Goal: Check status: Check status

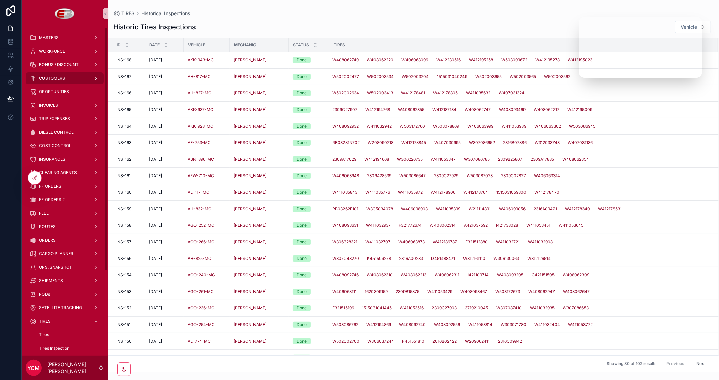
click at [62, 76] on span "CUSTOMERS" at bounding box center [52, 78] width 26 height 5
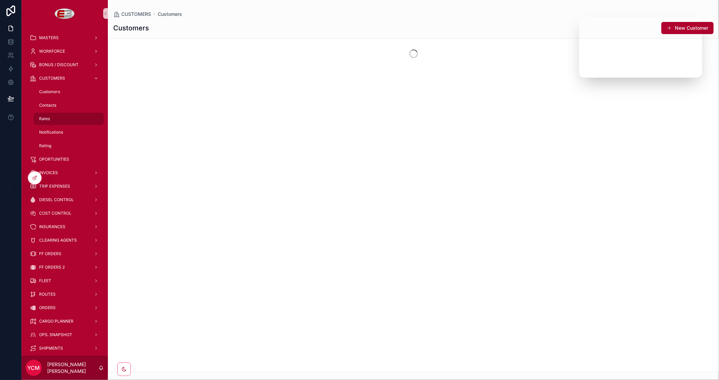
click at [47, 116] on span "Rates" at bounding box center [44, 118] width 11 height 5
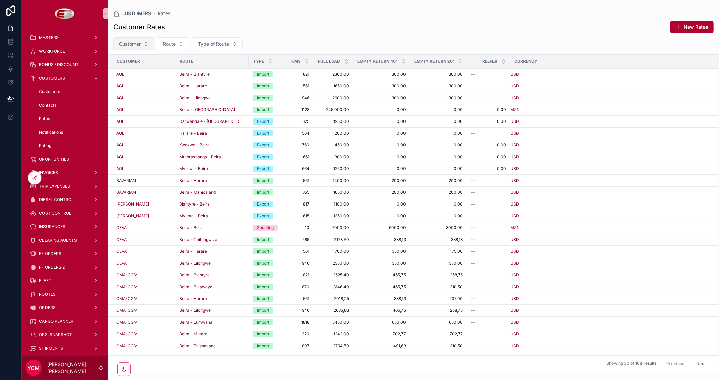
click at [142, 41] on button "Customer" at bounding box center [133, 43] width 41 height 13
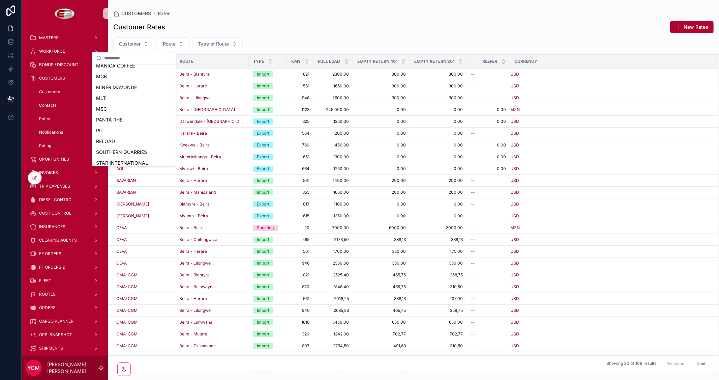
scroll to position [182, 0]
click at [111, 150] on div "TIBA" at bounding box center [133, 148] width 81 height 11
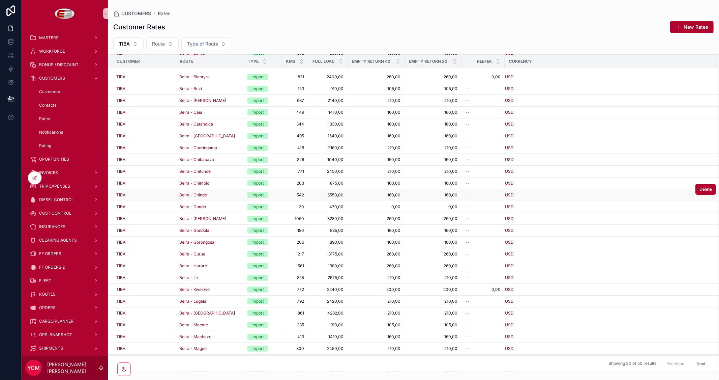
scroll to position [66, 0]
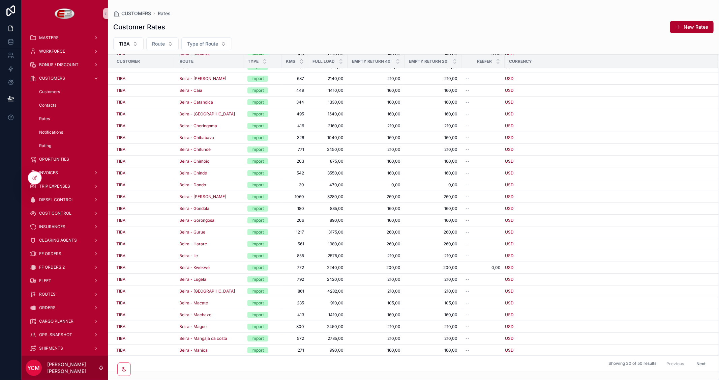
click at [695, 362] on button "Next" at bounding box center [701, 363] width 19 height 10
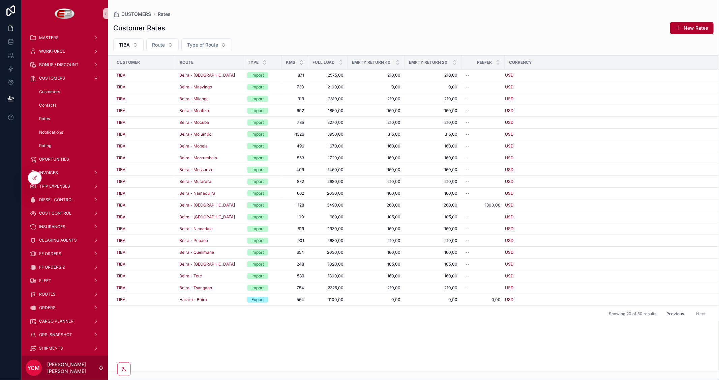
click at [674, 310] on button "Previous" at bounding box center [675, 313] width 27 height 10
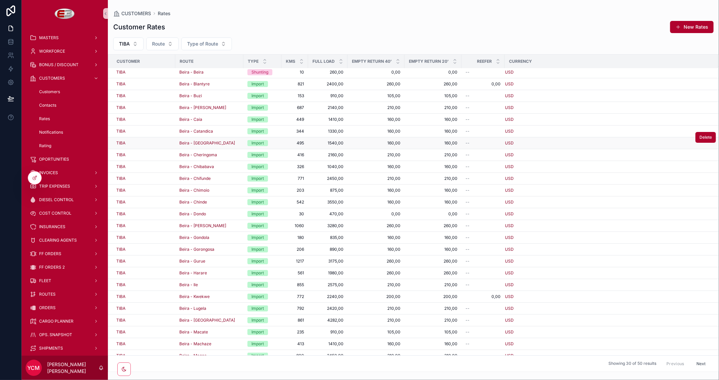
scroll to position [66, 0]
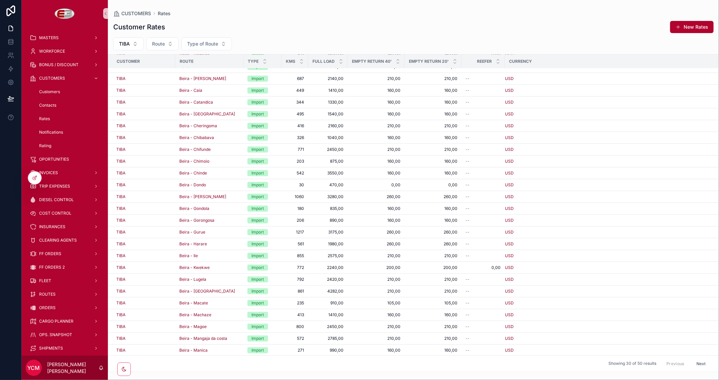
click at [699, 365] on button "Next" at bounding box center [701, 363] width 19 height 10
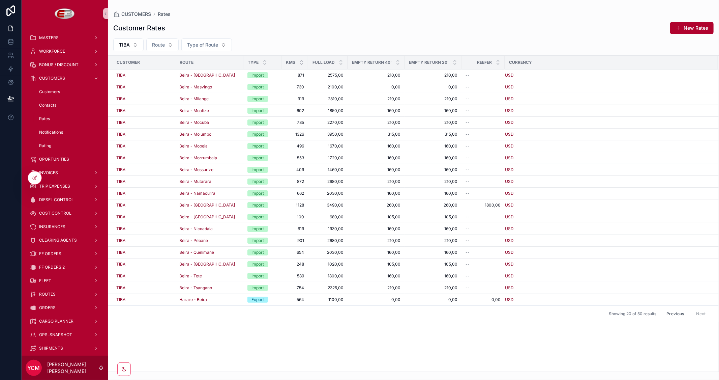
click at [672, 313] on button "Previous" at bounding box center [675, 313] width 27 height 10
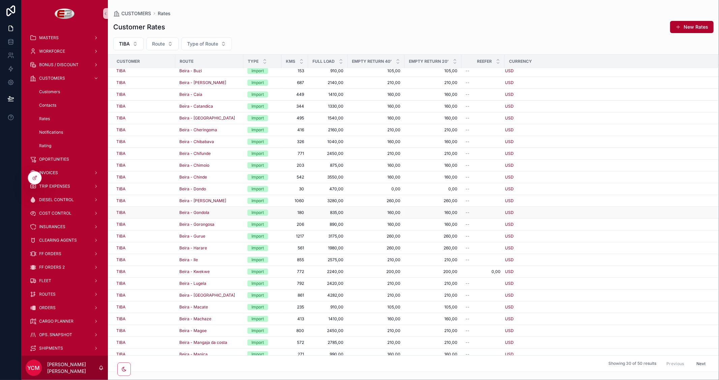
scroll to position [66, 0]
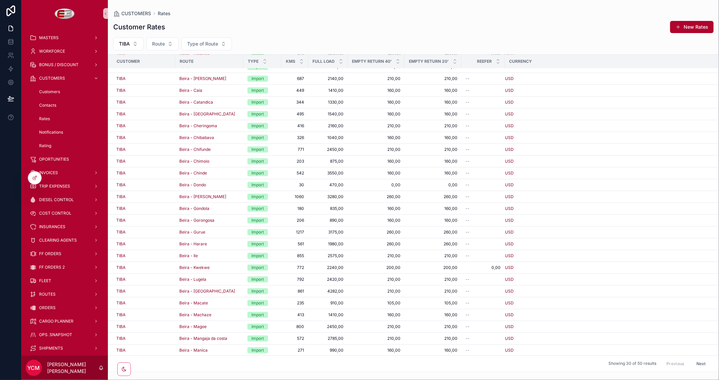
click at [698, 364] on button "Next" at bounding box center [701, 363] width 19 height 10
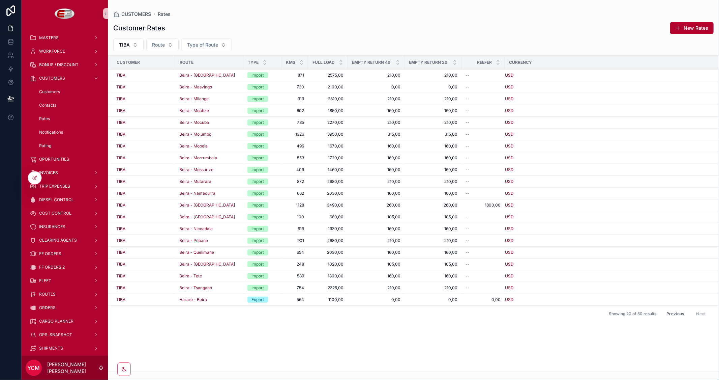
click at [675, 314] on button "Previous" at bounding box center [675, 313] width 27 height 10
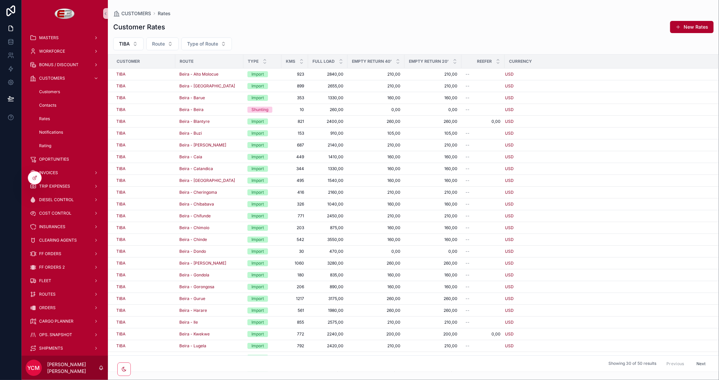
click at [696, 364] on button "Next" at bounding box center [701, 363] width 19 height 10
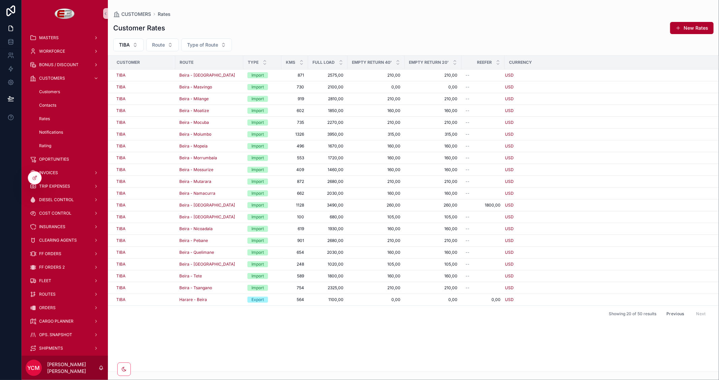
click at [683, 317] on button "Previous" at bounding box center [675, 313] width 27 height 10
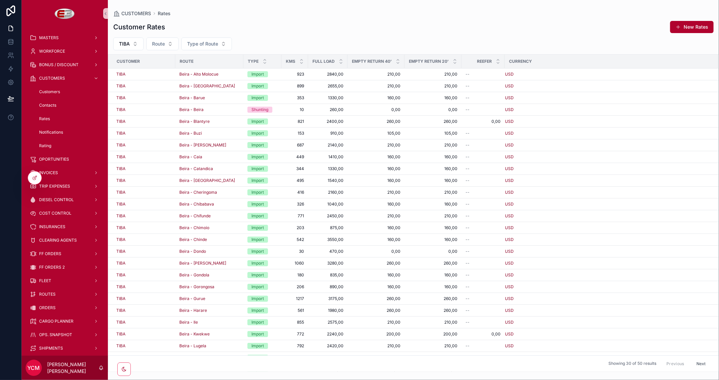
click at [699, 362] on button "Next" at bounding box center [701, 363] width 19 height 10
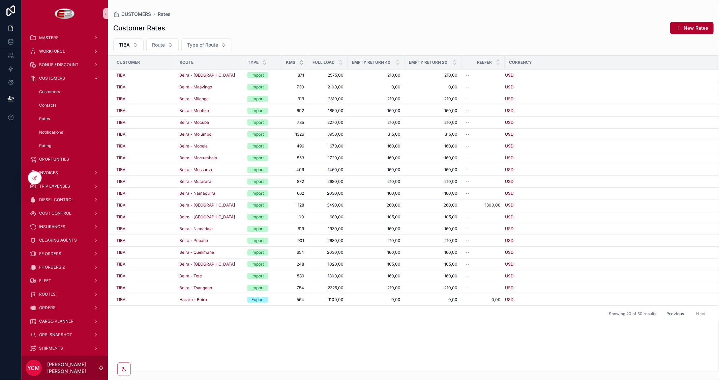
click at [671, 314] on button "Previous" at bounding box center [675, 313] width 27 height 10
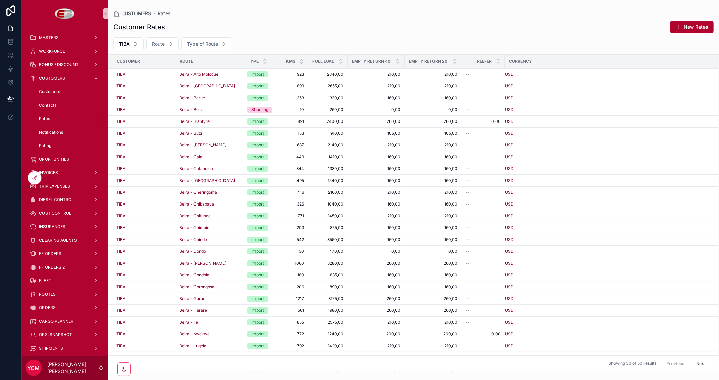
click at [695, 362] on button "Next" at bounding box center [701, 363] width 19 height 10
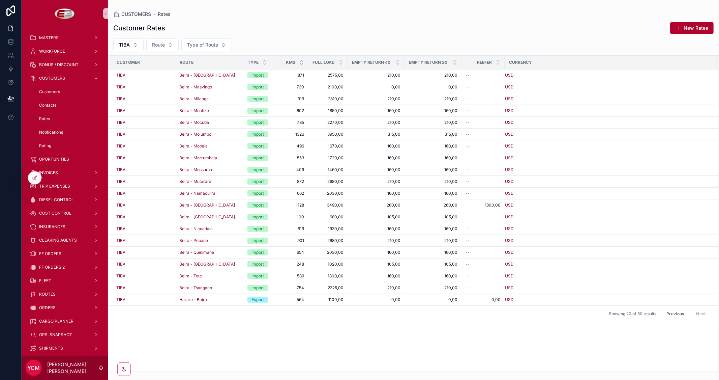
click at [678, 316] on button "Previous" at bounding box center [675, 313] width 27 height 10
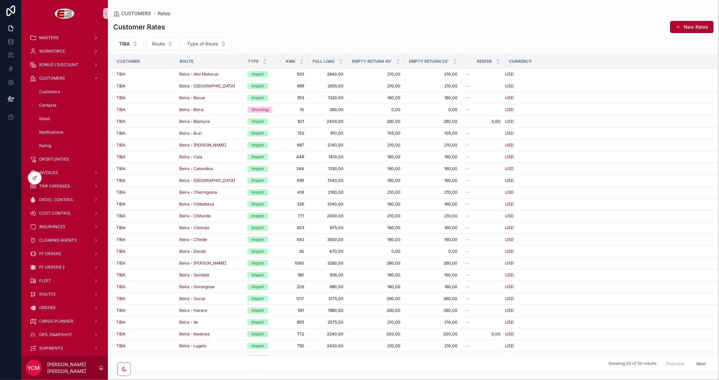
scroll to position [66, 0]
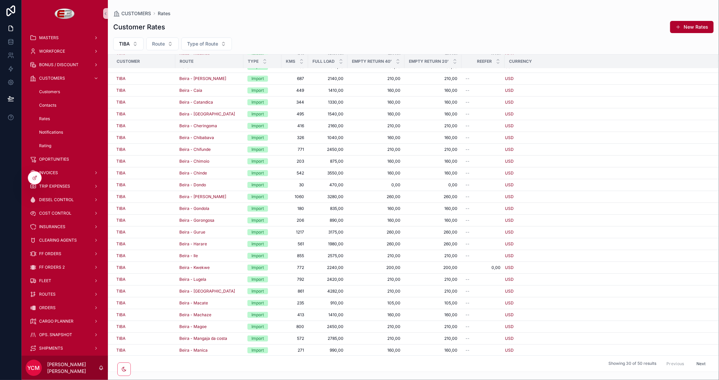
click at [696, 364] on button "Next" at bounding box center [701, 363] width 19 height 10
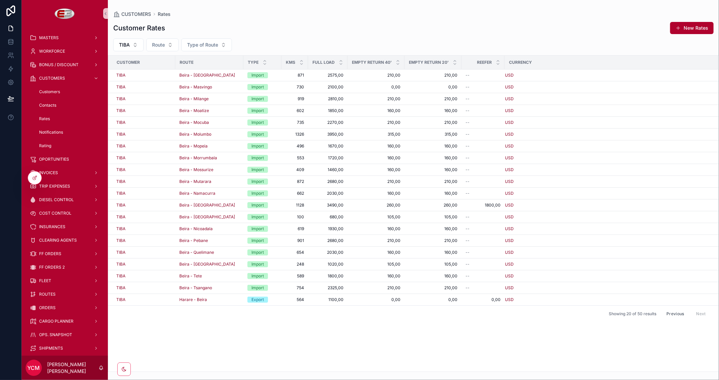
click at [672, 312] on button "Previous" at bounding box center [675, 313] width 27 height 10
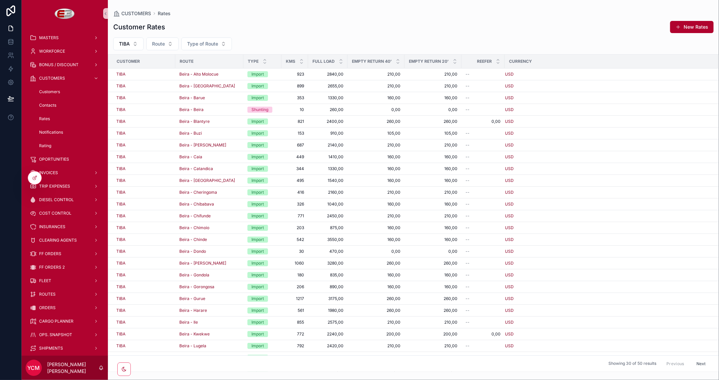
scroll to position [66, 0]
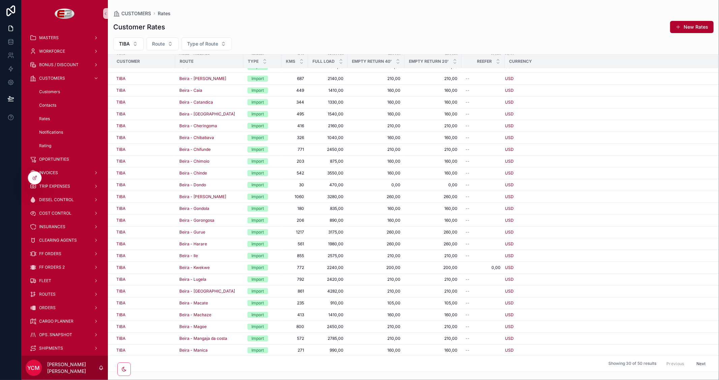
click at [696, 361] on button "Next" at bounding box center [701, 363] width 19 height 10
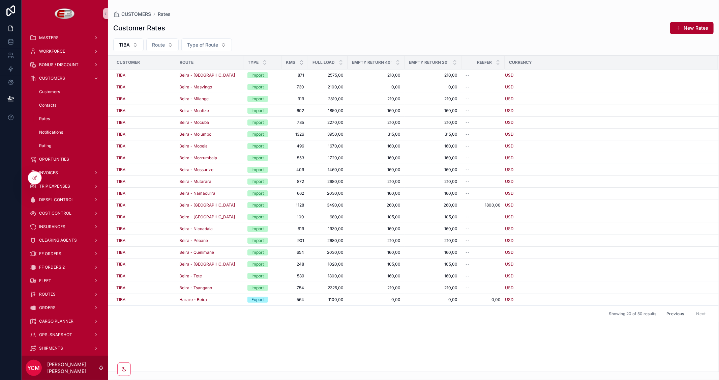
click at [674, 315] on button "Previous" at bounding box center [675, 313] width 27 height 10
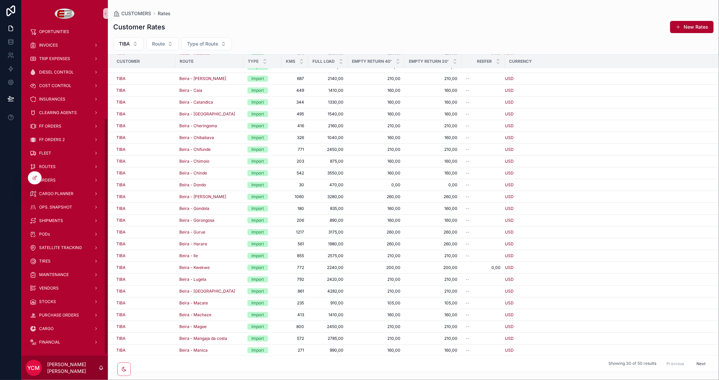
scroll to position [128, 0]
click at [58, 120] on div "FF ORDERS" at bounding box center [65, 125] width 70 height 11
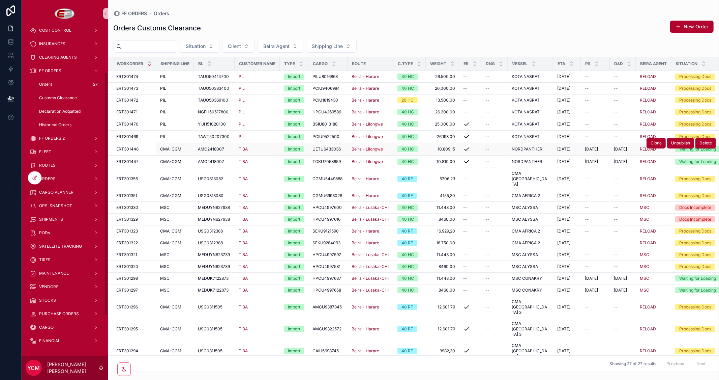
scroll to position [61, 0]
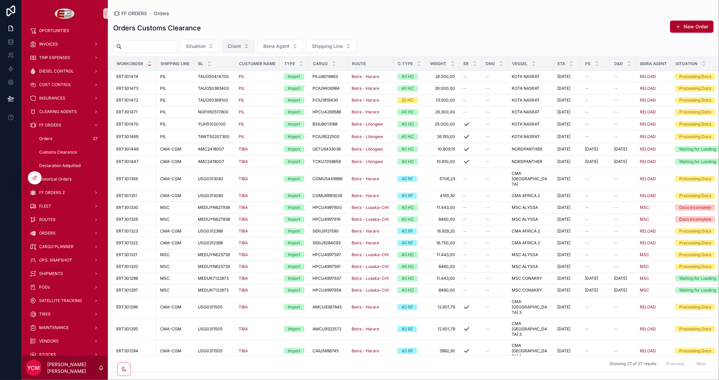
click at [255, 46] on button "Client" at bounding box center [238, 46] width 33 height 13
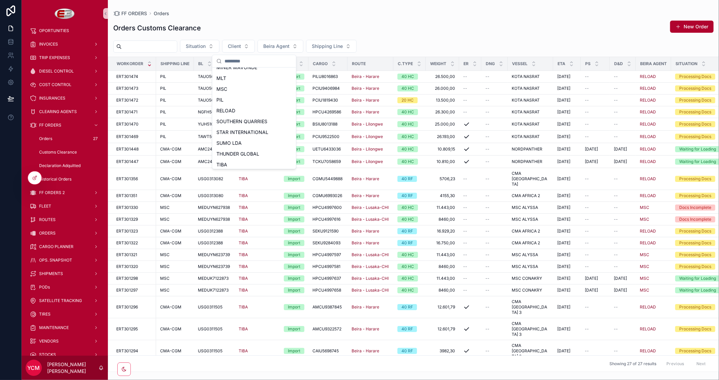
scroll to position [149, 0]
click at [225, 150] on span "TIBA" at bounding box center [221, 151] width 11 height 7
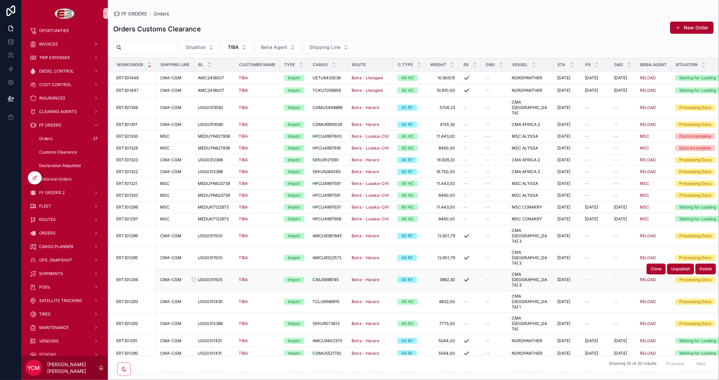
click at [211, 277] on span "USG0311505" at bounding box center [210, 279] width 25 height 5
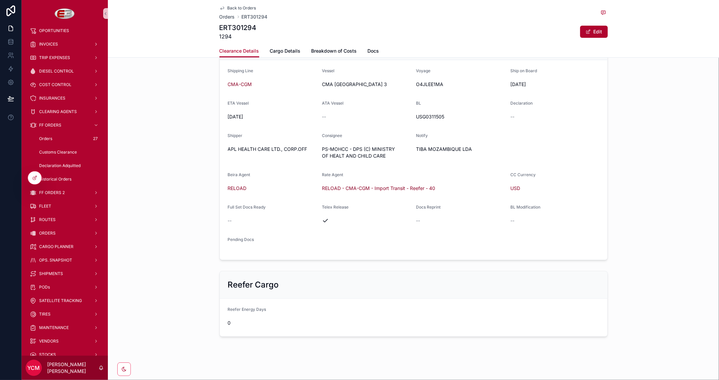
scroll to position [188, 0]
click at [230, 7] on span "Back to Orders" at bounding box center [242, 7] width 29 height 5
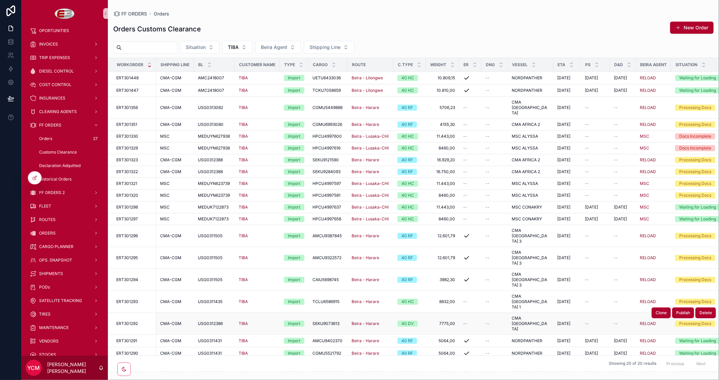
click at [209, 312] on td "USG0312386 USG0312386" at bounding box center [214, 323] width 41 height 22
click at [208, 321] on span "USG0312386" at bounding box center [210, 323] width 25 height 5
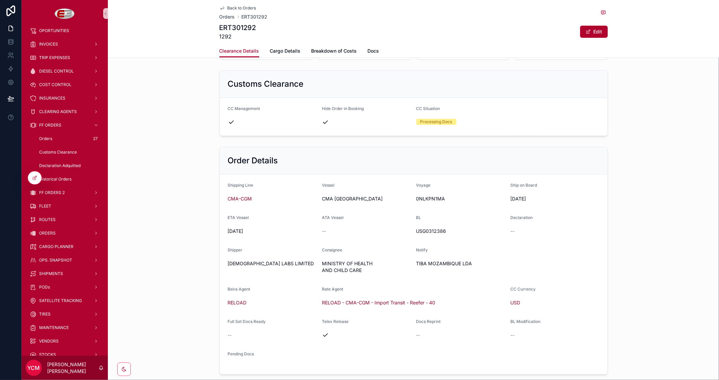
scroll to position [75, 0]
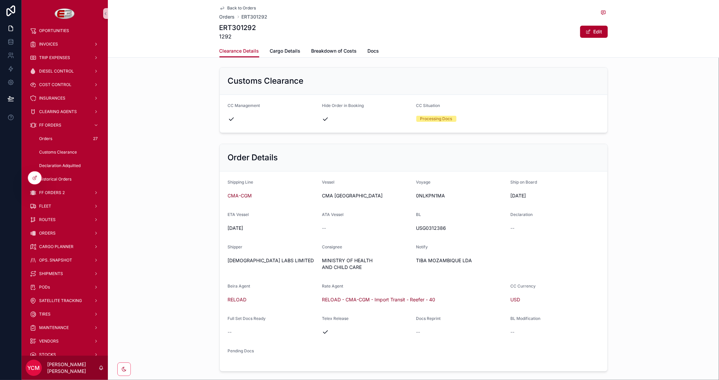
click at [237, 5] on div "Back to Orders Orders ERT301292 ERT301292 1292 Edit" at bounding box center [413, 22] width 388 height 45
click at [236, 7] on span "Back to Orders" at bounding box center [242, 7] width 29 height 5
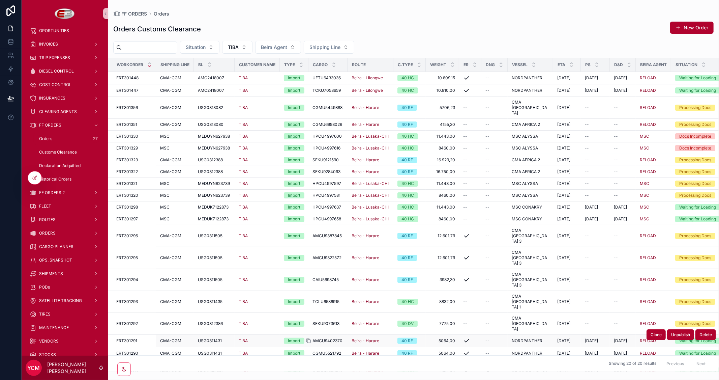
click at [314, 338] on div "scrollable content" at bounding box center [311, 340] width 11 height 5
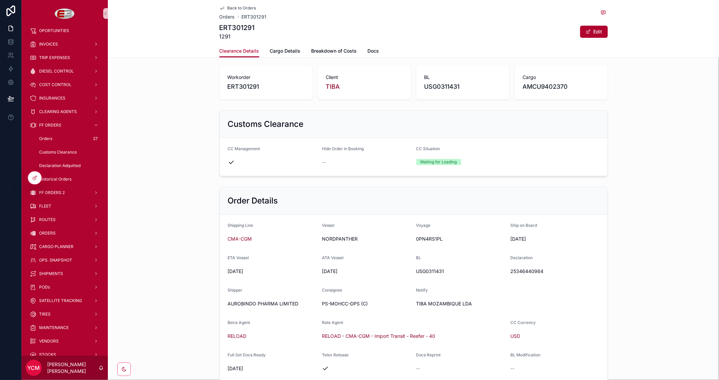
scroll to position [75, 0]
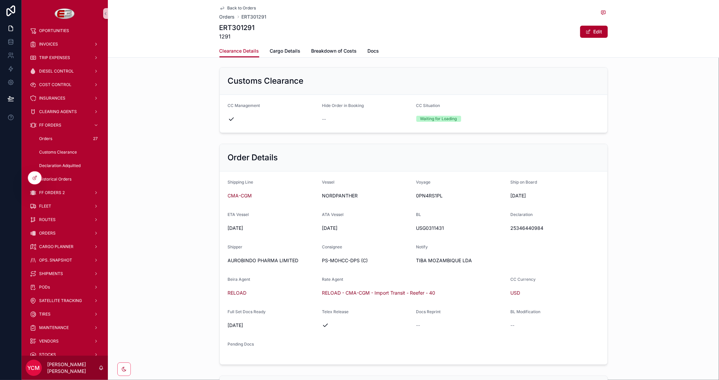
click at [231, 6] on span "Back to Orders" at bounding box center [242, 7] width 29 height 5
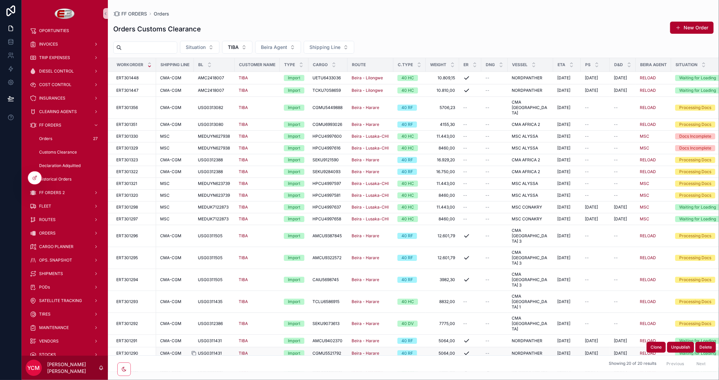
click at [196, 352] on icon "scrollable content" at bounding box center [194, 353] width 3 height 3
click at [260, 338] on div "TIBA" at bounding box center [257, 340] width 37 height 5
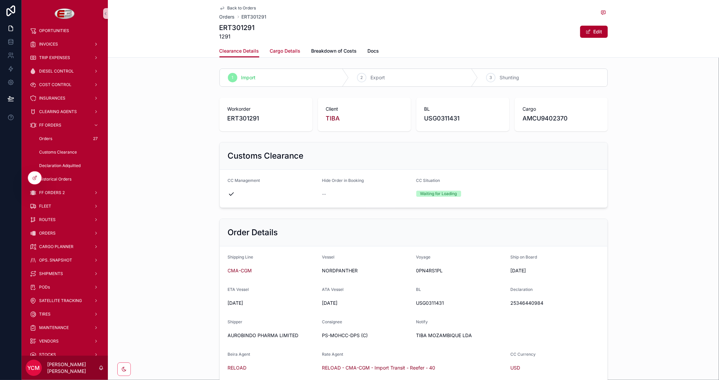
click at [281, 50] on span "Cargo Details" at bounding box center [285, 51] width 31 height 7
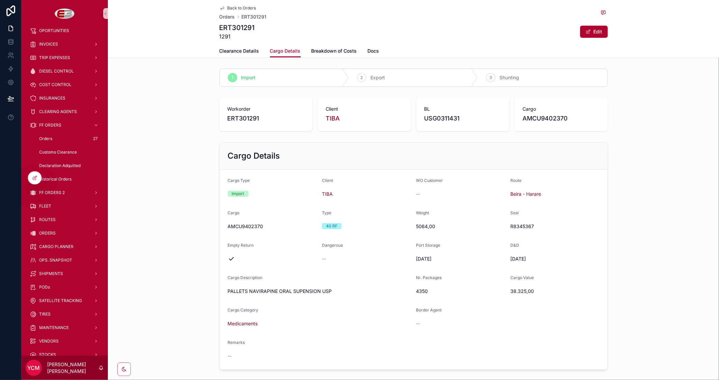
click at [231, 5] on div "Back to Orders Orders ERT301291 ERT301291 1291 Edit" at bounding box center [413, 22] width 388 height 45
click at [231, 9] on span "Back to Orders" at bounding box center [242, 7] width 29 height 5
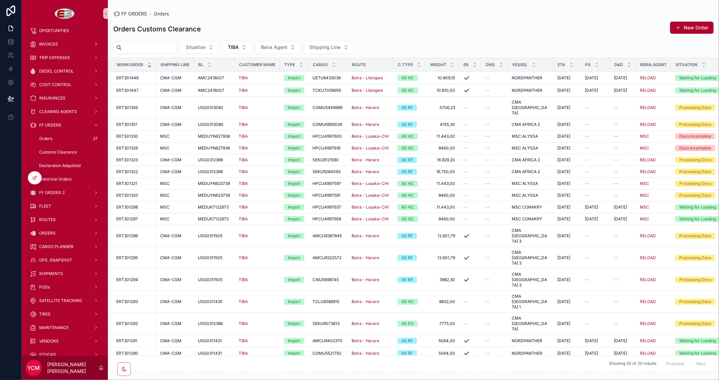
click at [143, 50] on input "scrollable content" at bounding box center [149, 47] width 55 height 9
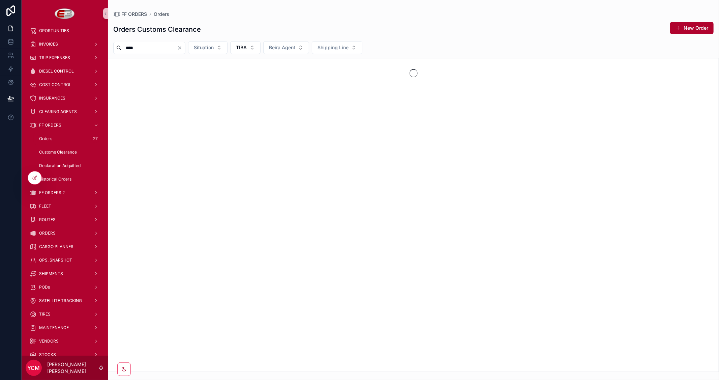
type input "****"
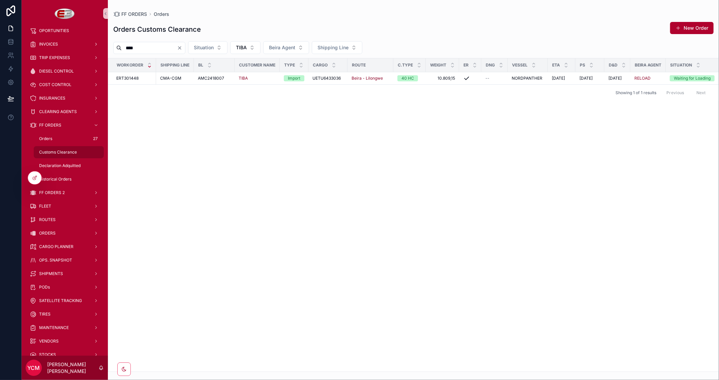
click at [50, 149] on span "Customs Clearance" at bounding box center [58, 151] width 38 height 5
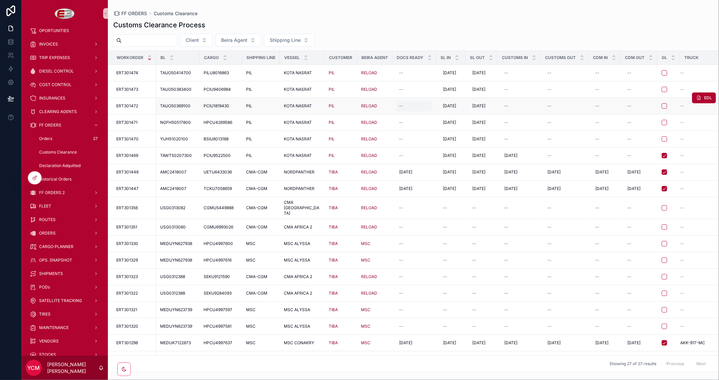
scroll to position [161, 0]
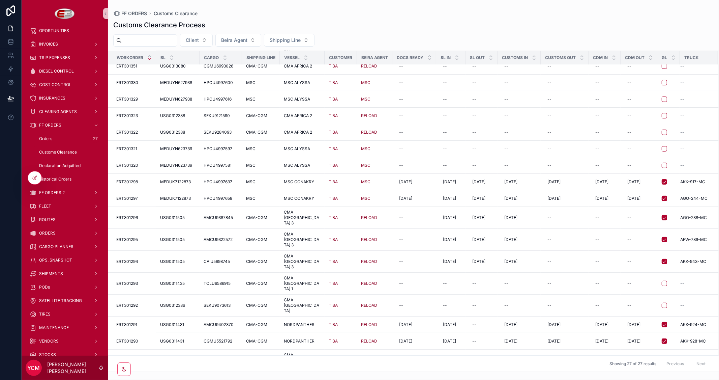
click at [126, 42] on input "scrollable content" at bounding box center [149, 40] width 55 height 9
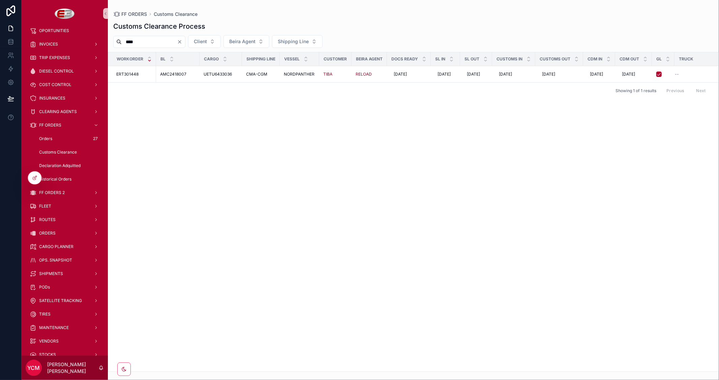
type input "****"
click at [53, 140] on div "Orders 27" at bounding box center [69, 138] width 62 height 11
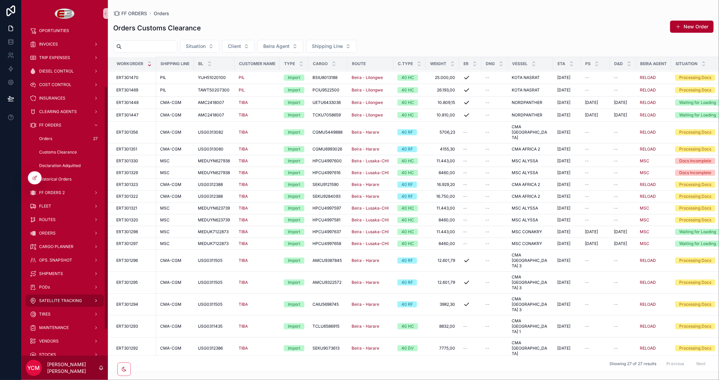
scroll to position [115, 0]
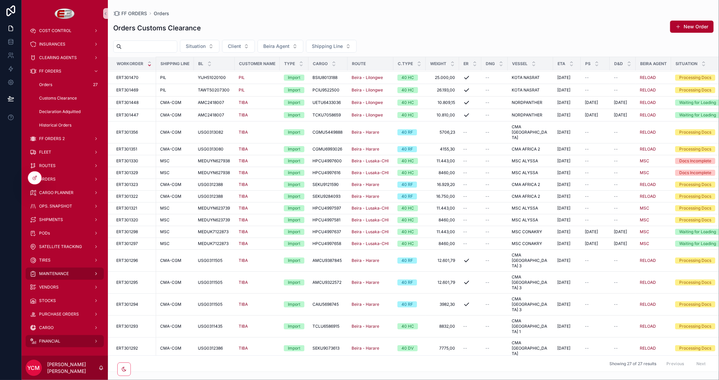
click at [51, 338] on span "FINANCIAL" at bounding box center [49, 340] width 21 height 5
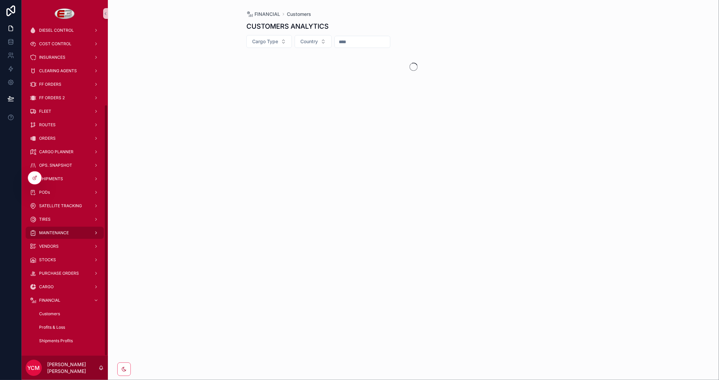
scroll to position [101, 0]
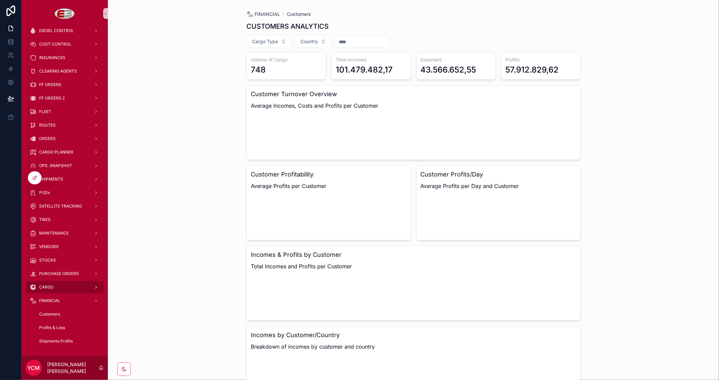
click at [48, 285] on span "CARGO" at bounding box center [46, 286] width 14 height 5
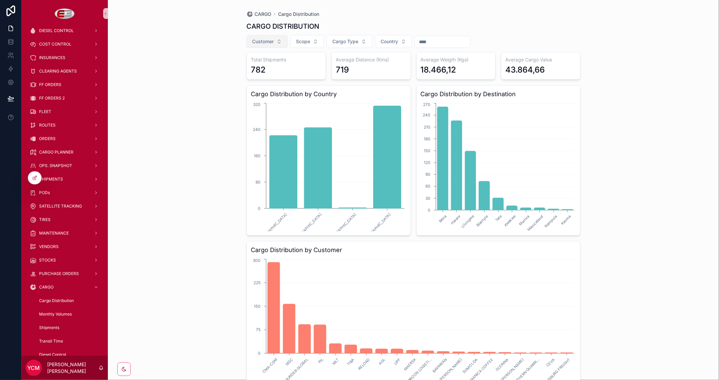
click at [272, 37] on button "Customer" at bounding box center [266, 41] width 41 height 13
type input "****"
click at [233, 70] on span "TIBA" at bounding box center [232, 69] width 11 height 7
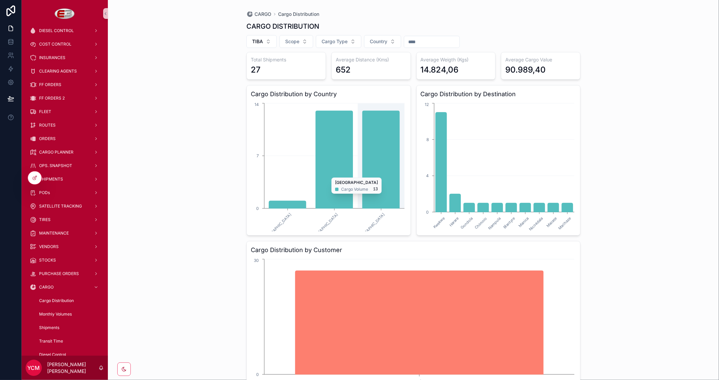
click at [380, 174] on icon "chart" at bounding box center [380, 159] width 37 height 97
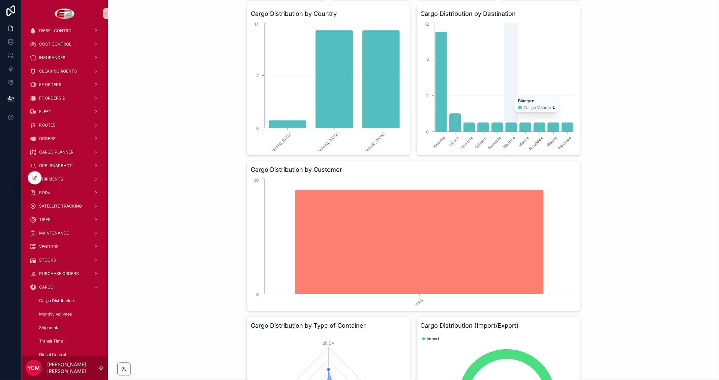
scroll to position [189, 0]
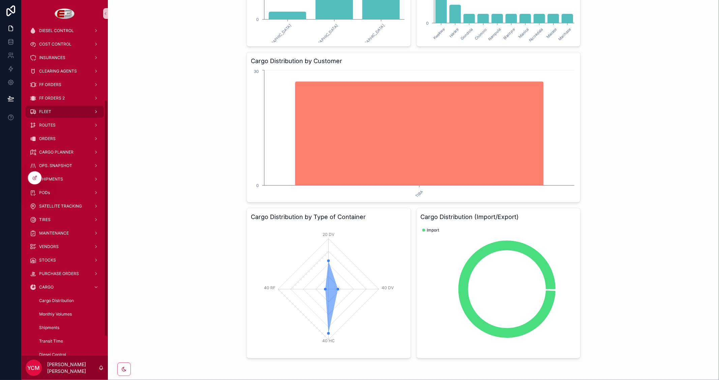
click at [58, 112] on div "FLEET" at bounding box center [65, 111] width 70 height 11
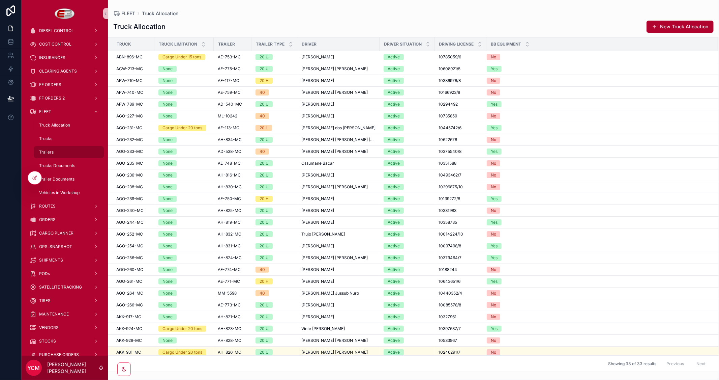
click at [48, 153] on span "Trailers" at bounding box center [46, 151] width 14 height 5
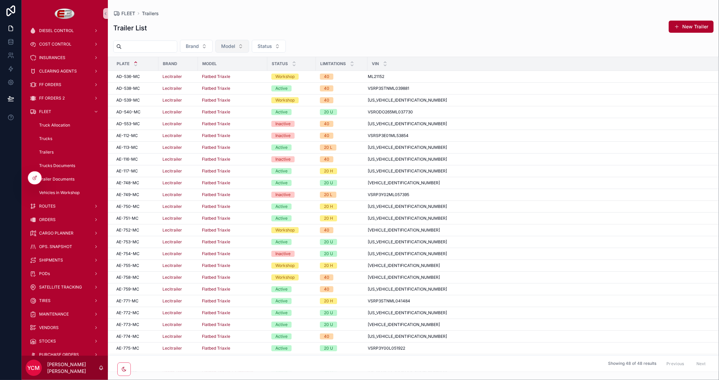
click at [249, 45] on button "Model" at bounding box center [232, 46] width 34 height 13
click at [271, 45] on button "Status" at bounding box center [269, 46] width 34 height 13
click at [258, 84] on div "Workshop" at bounding box center [284, 84] width 81 height 11
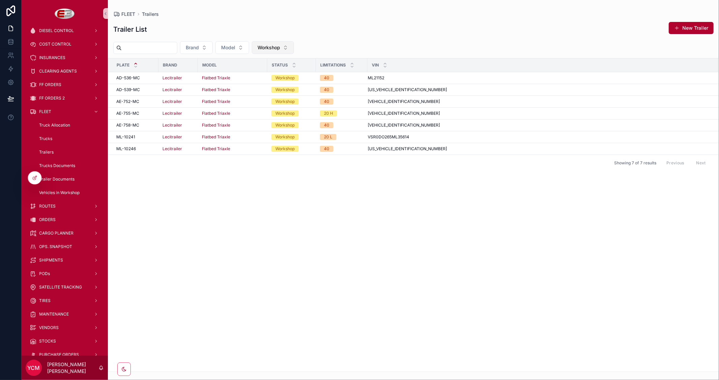
click at [294, 49] on button "Workshop" at bounding box center [273, 47] width 42 height 13
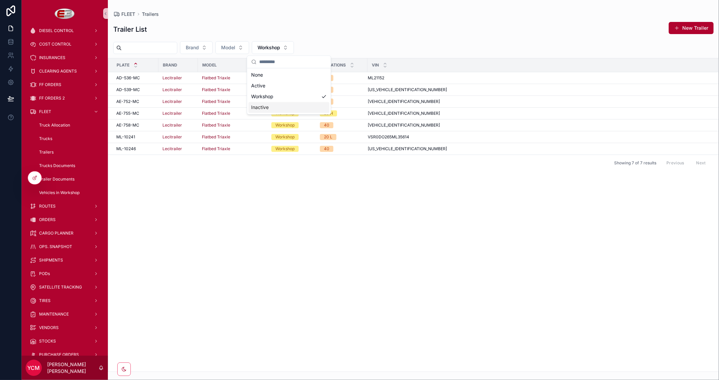
click at [277, 107] on div "Inactive" at bounding box center [288, 107] width 81 height 11
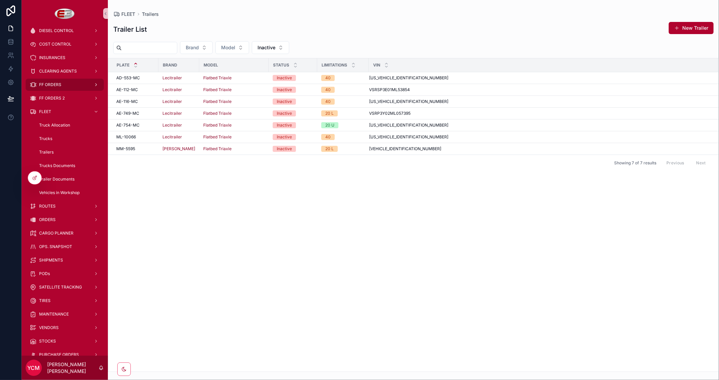
click at [53, 88] on div "FF ORDERS" at bounding box center [65, 84] width 70 height 11
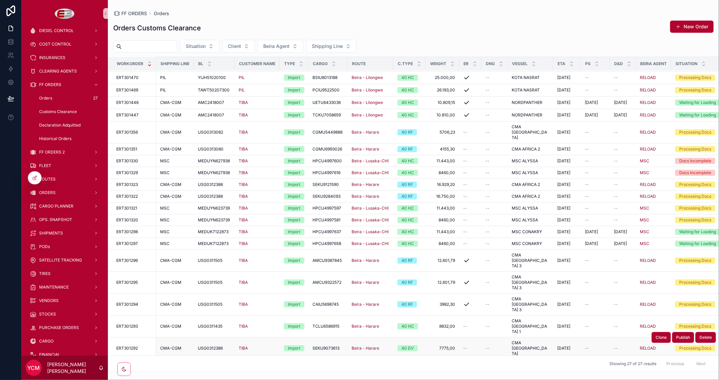
scroll to position [47, 0]
click at [134, 44] on input "scrollable content" at bounding box center [149, 46] width 55 height 9
paste input "**********"
type input "**********"
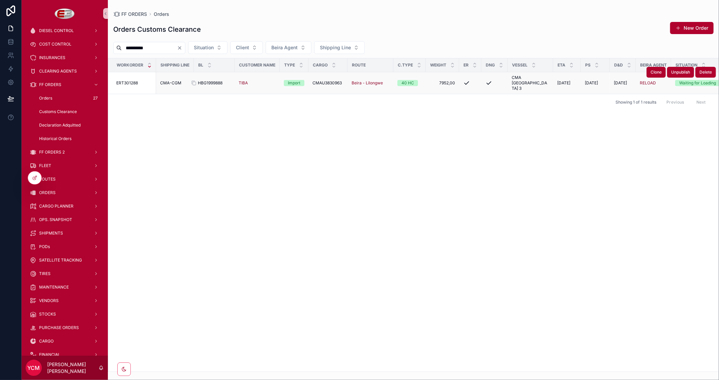
click at [216, 80] on span "HBG1999888" at bounding box center [210, 82] width 25 height 5
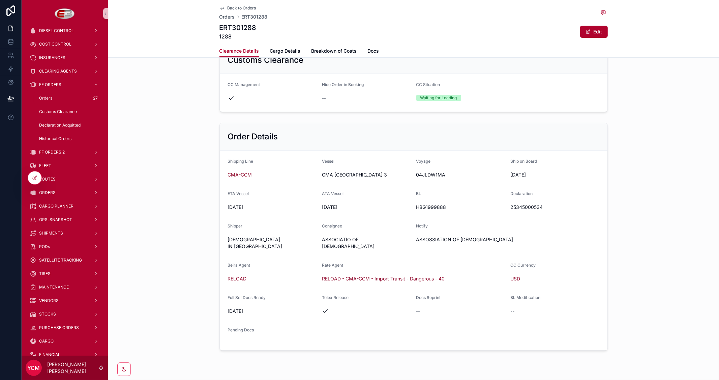
scroll to position [112, 0]
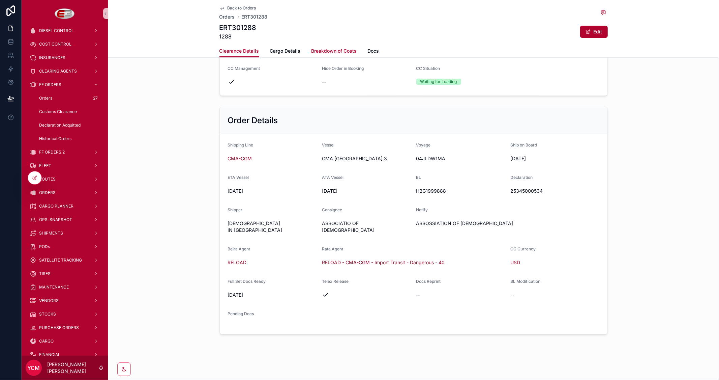
click at [331, 50] on span "Breakdown of Costs" at bounding box center [335, 51] width 46 height 7
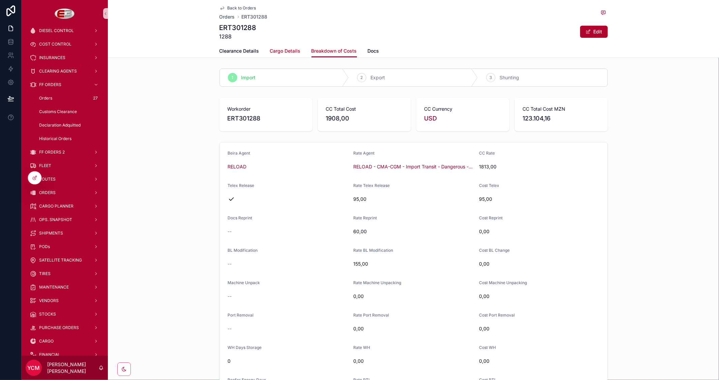
click at [287, 51] on span "Cargo Details" at bounding box center [285, 51] width 31 height 7
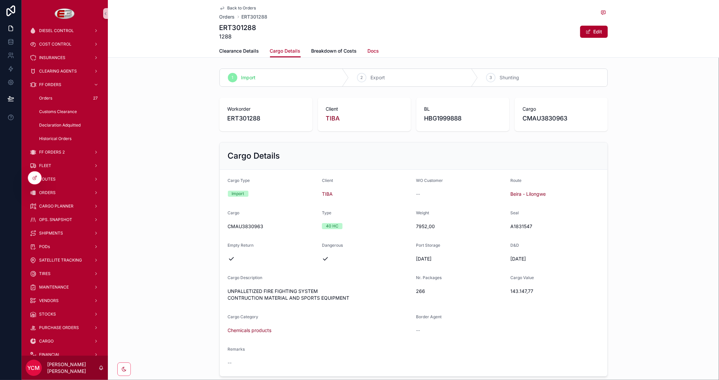
click at [370, 49] on span "Docs" at bounding box center [373, 51] width 11 height 7
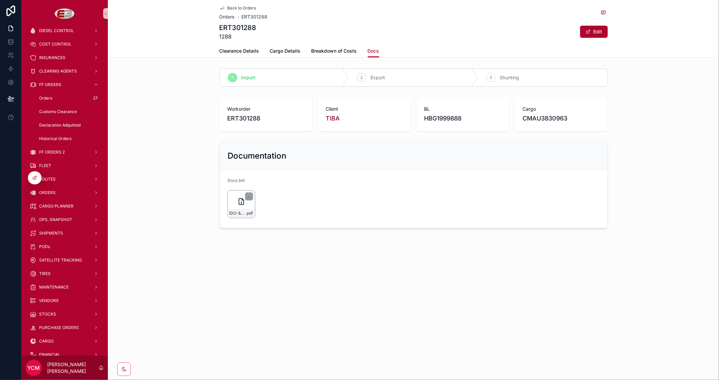
click at [237, 198] on div "IDO-&-PRE-ALERTS---JOB153613---BLHBG1999888-1X40'-(EUROTRESA) .pdf" at bounding box center [241, 203] width 27 height 27
